Goal: Task Accomplishment & Management: Use online tool/utility

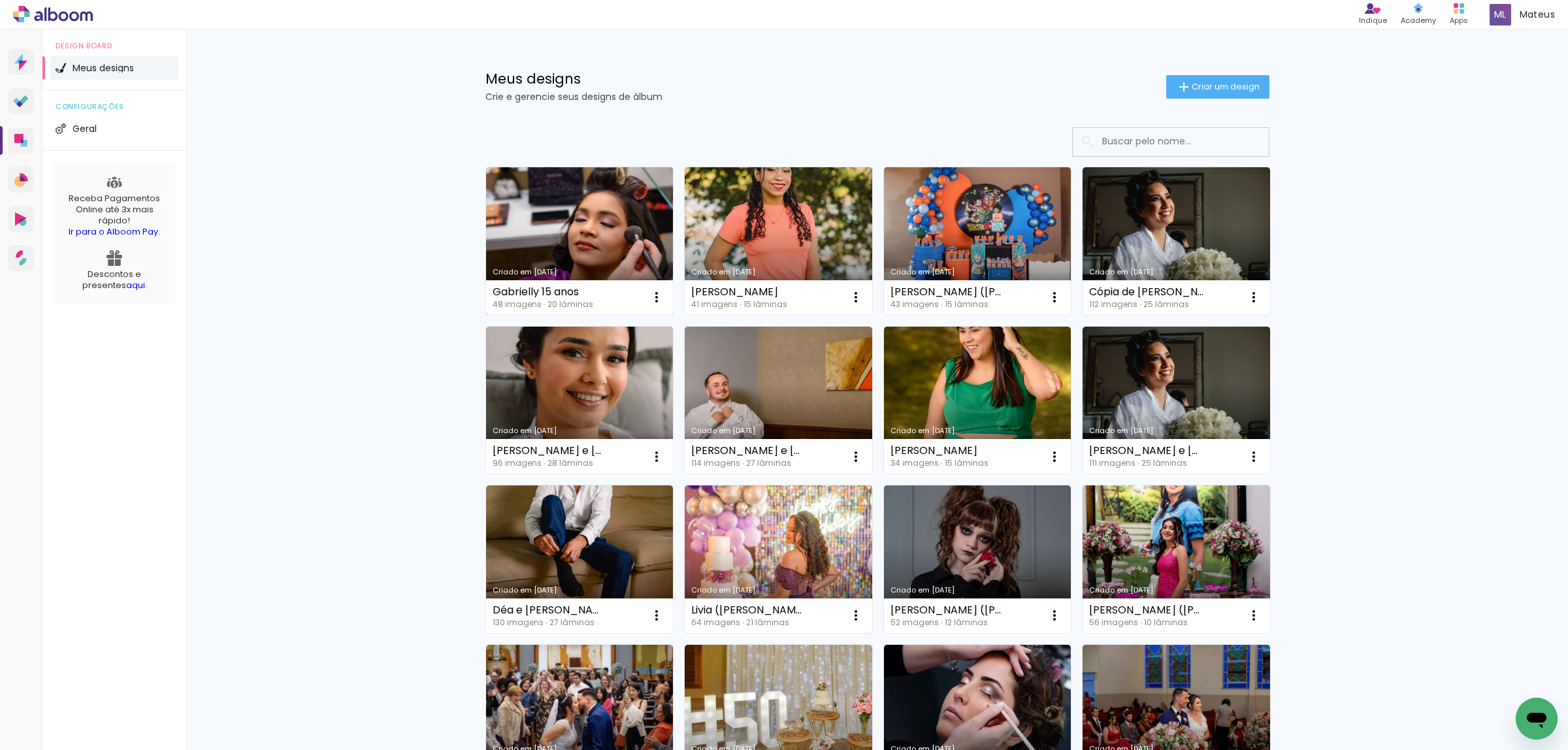
click at [533, 218] on link "Criado em 09/08/25" at bounding box center [580, 241] width 187 height 148
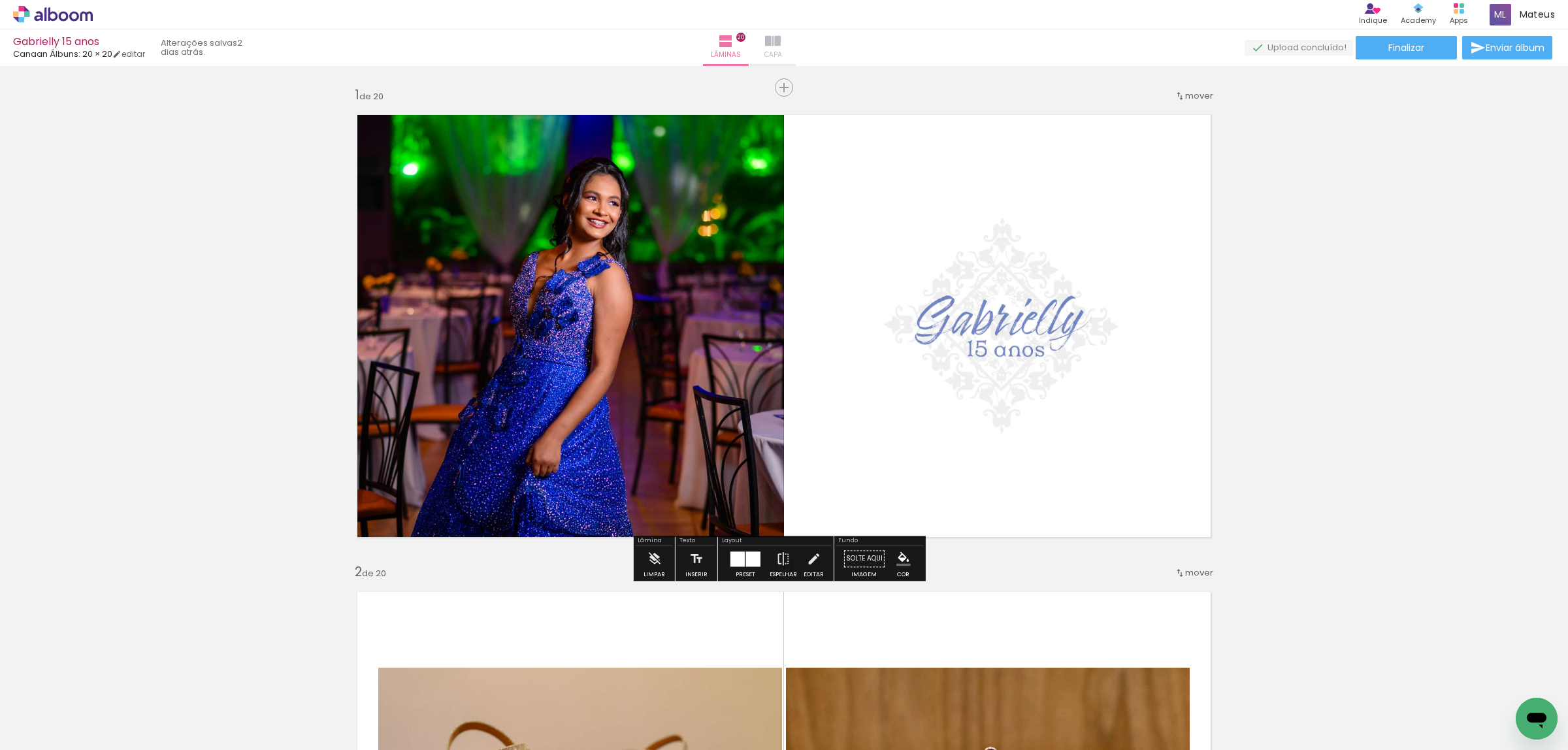
click at [796, 36] on paper-button "Capa" at bounding box center [773, 48] width 46 height 36
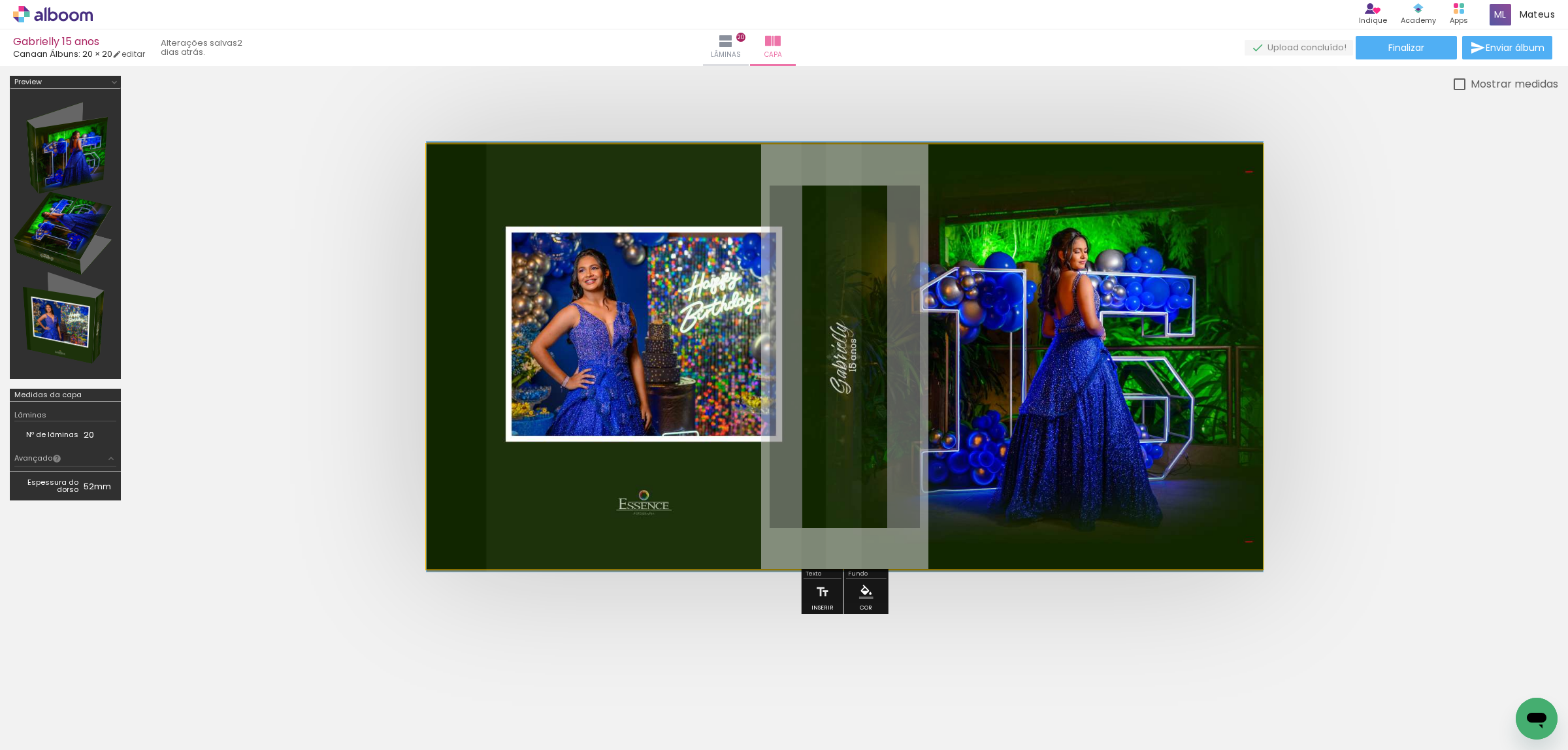
click at [1040, 368] on quentale-photo at bounding box center [845, 357] width 836 height 425
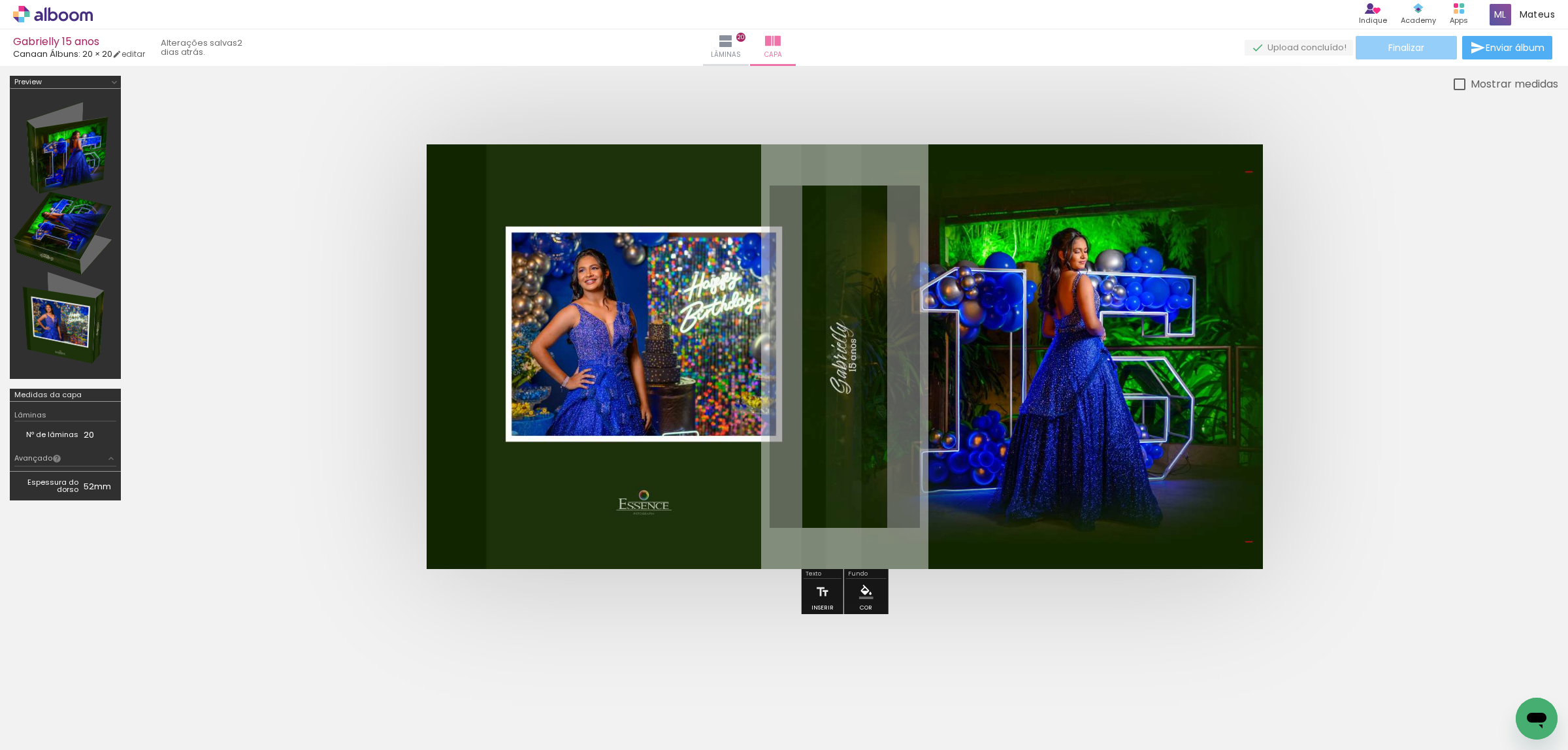
click at [1414, 53] on paper-button "Finalizar" at bounding box center [1406, 47] width 101 height 24
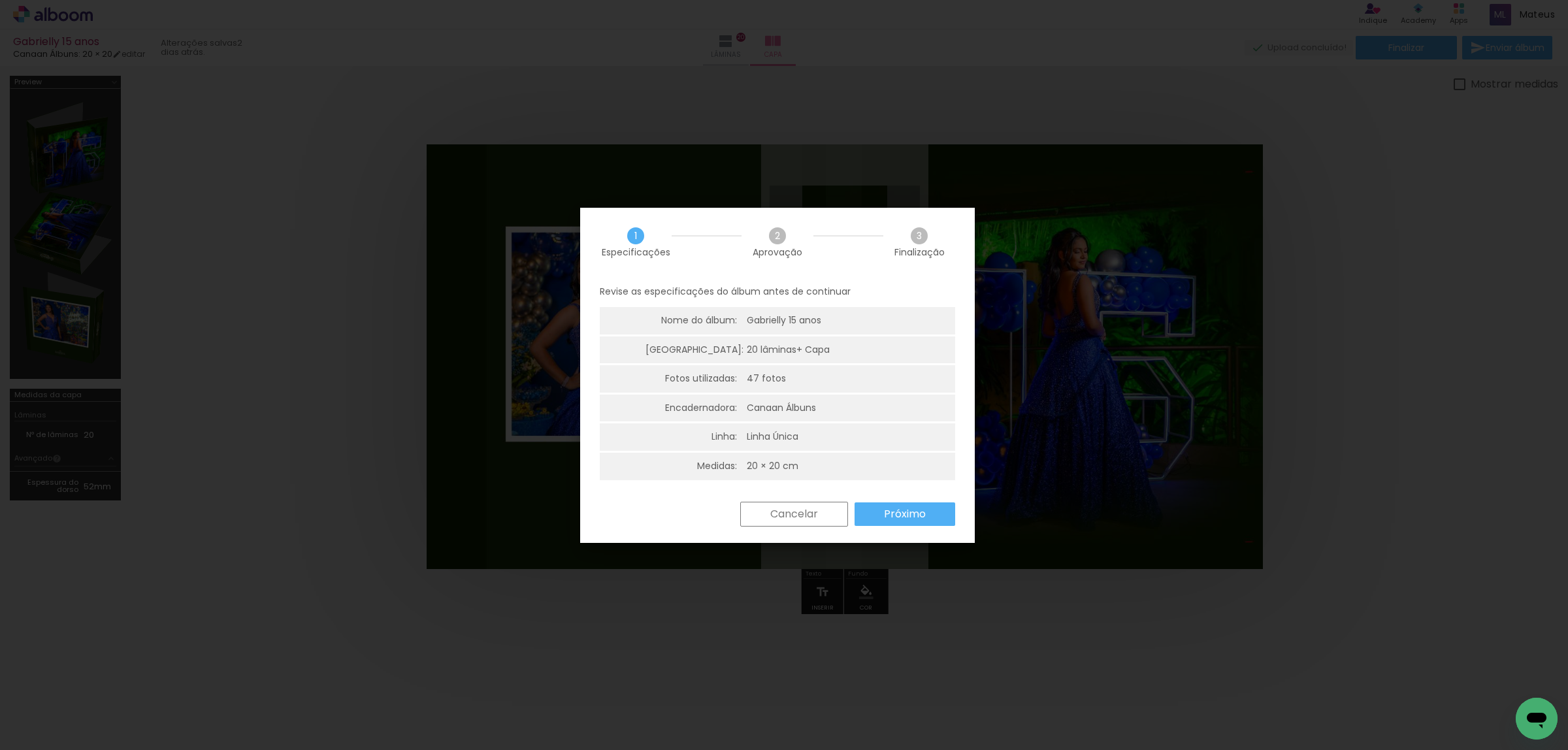
click at [0, 0] on slot "Próximo" at bounding box center [0, 0] width 0 height 0
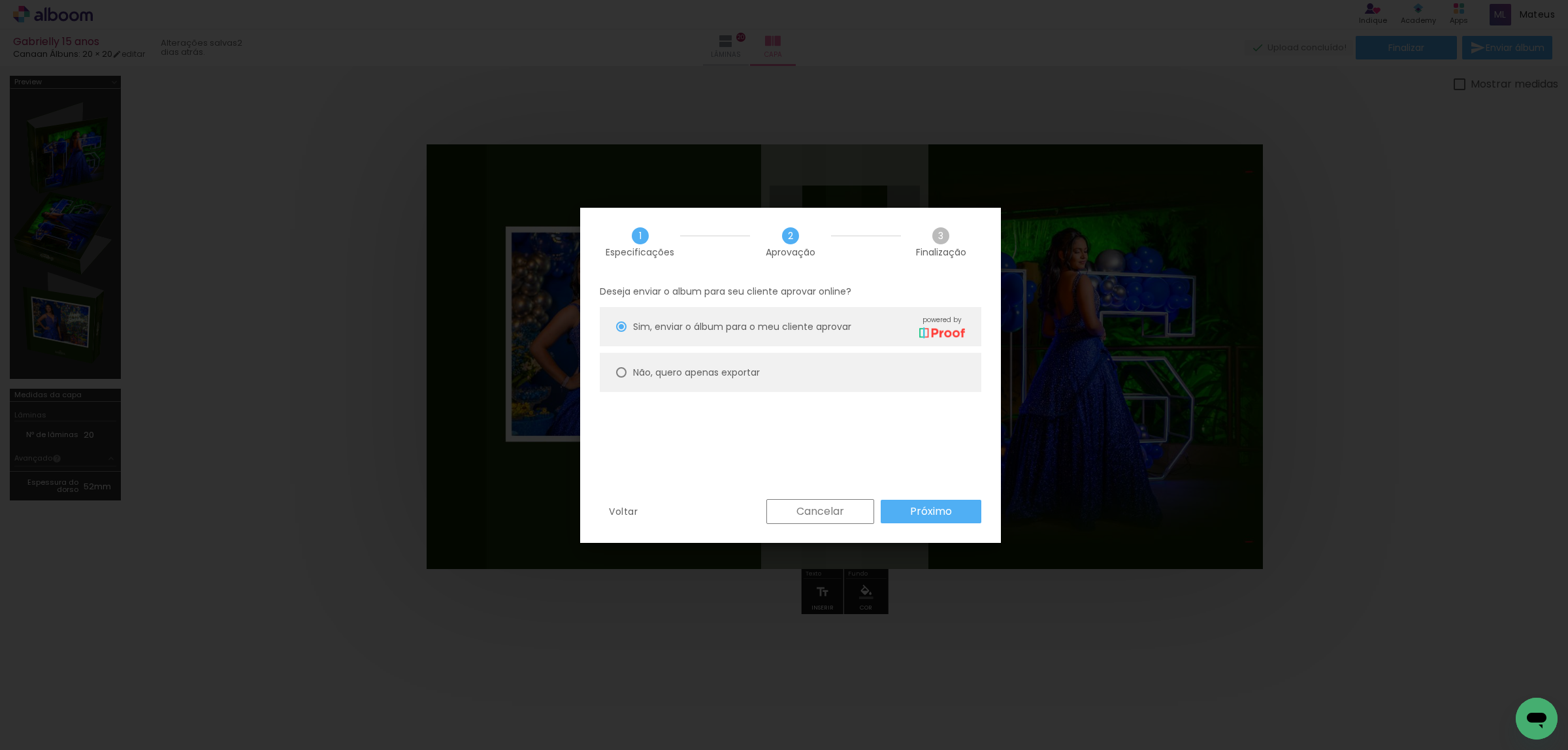
click at [0, 0] on slot "Não, quero apenas exportar" at bounding box center [0, 0] width 0 height 0
type paper-radio-button "on"
click at [722, 325] on span "Sim, enviar o álbum para o meu cliente aprovar" at bounding box center [743, 327] width 219 height 13
type paper-radio-button "on"
click at [0, 0] on slot "Próximo" at bounding box center [0, 0] width 0 height 0
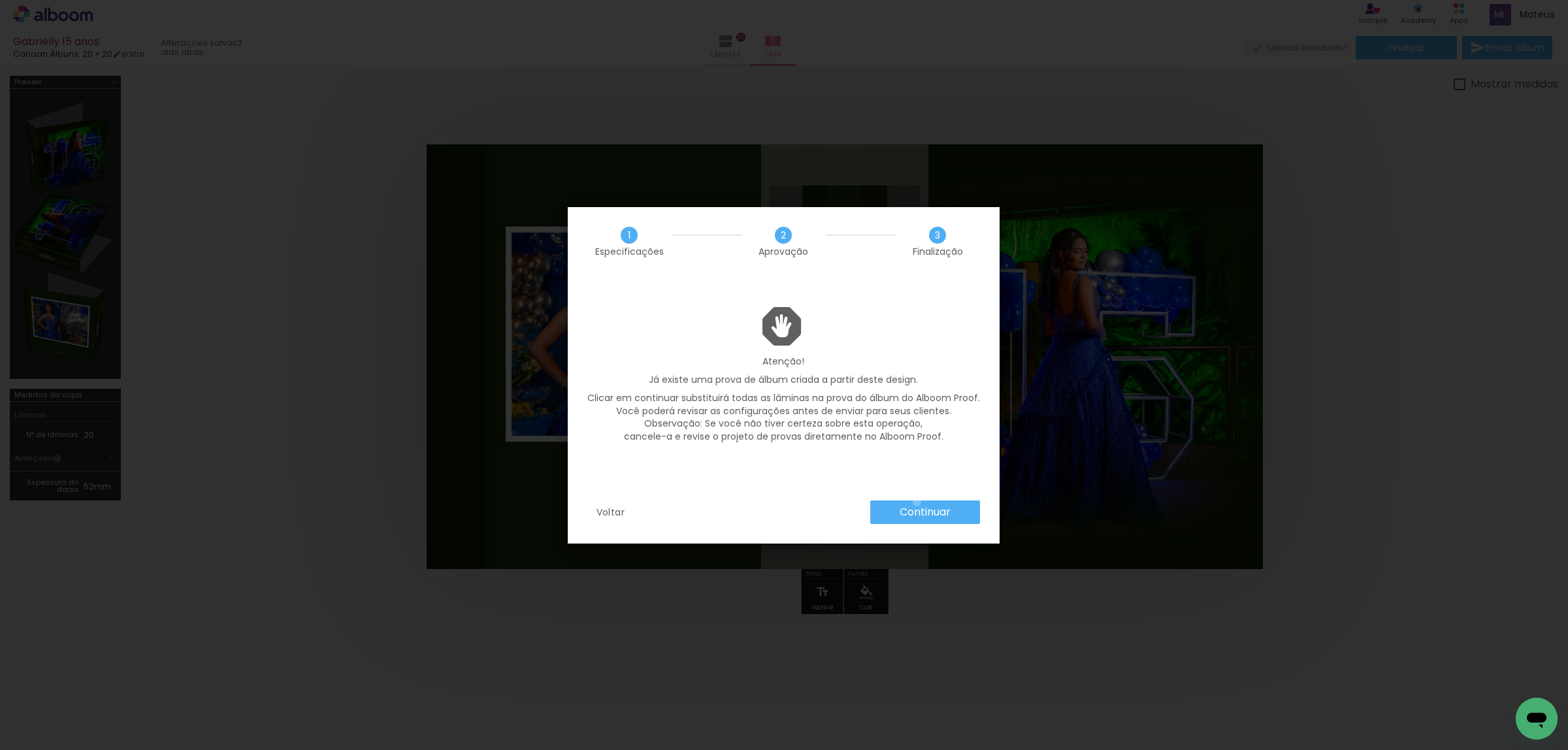
click at [917, 502] on paper-button "Continuar" at bounding box center [925, 512] width 110 height 24
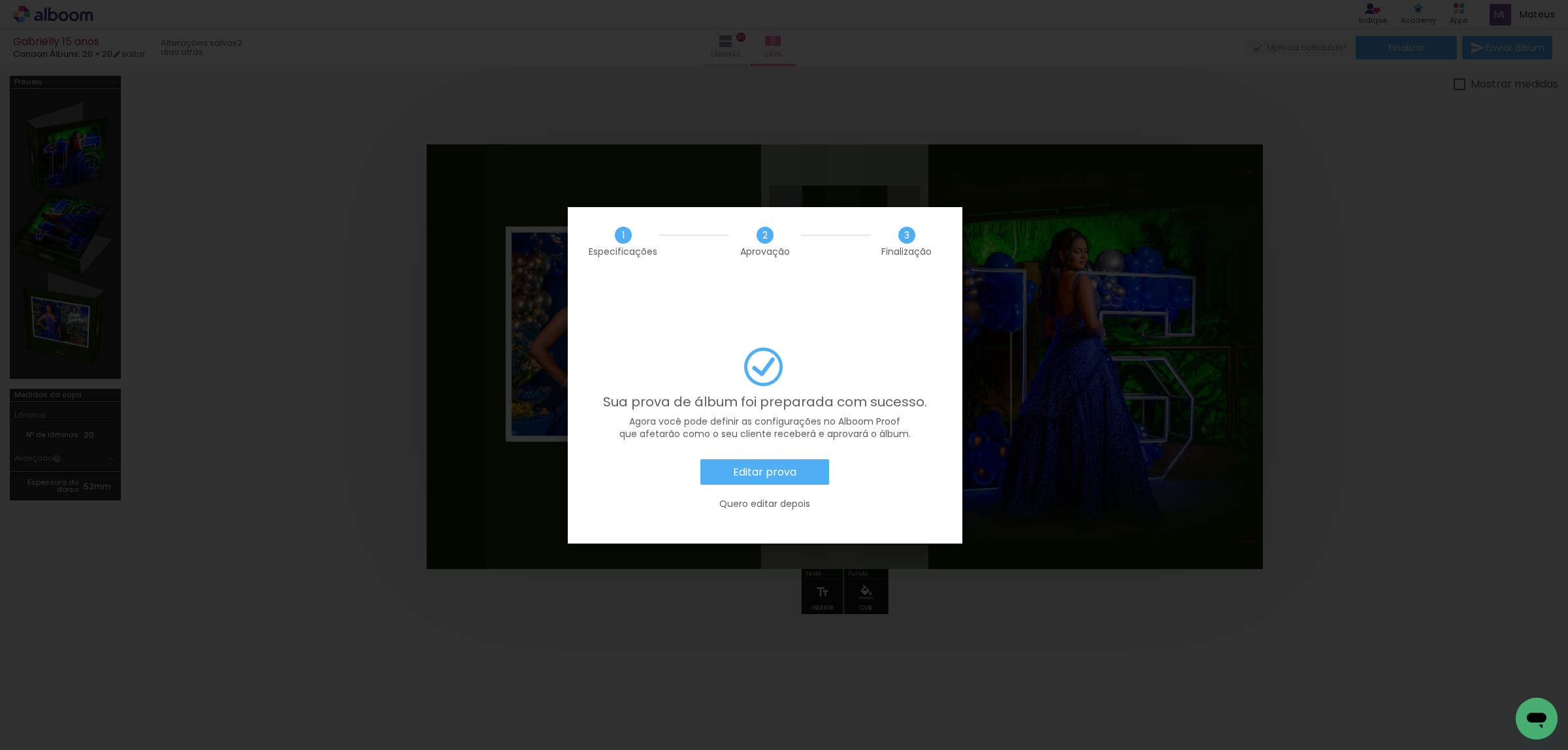
click at [0, 0] on slot "Editar prova" at bounding box center [0, 0] width 0 height 0
